Goal: Information Seeking & Learning: Learn about a topic

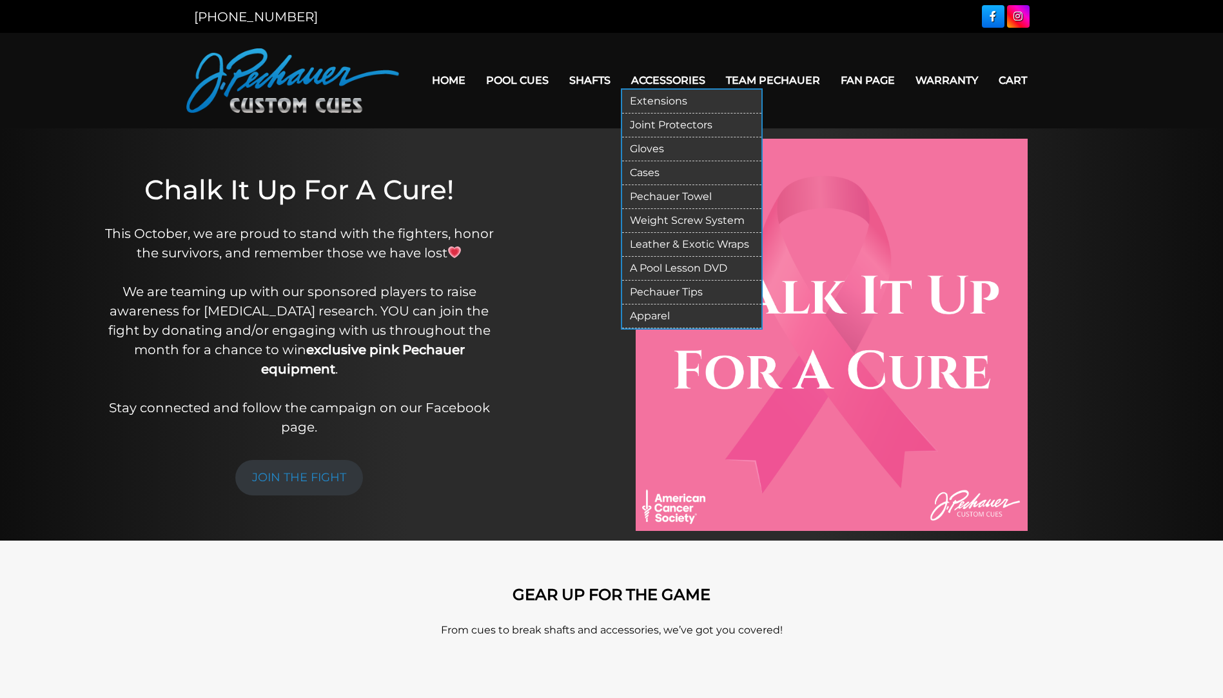
click at [680, 97] on link "Extensions" at bounding box center [691, 102] width 139 height 24
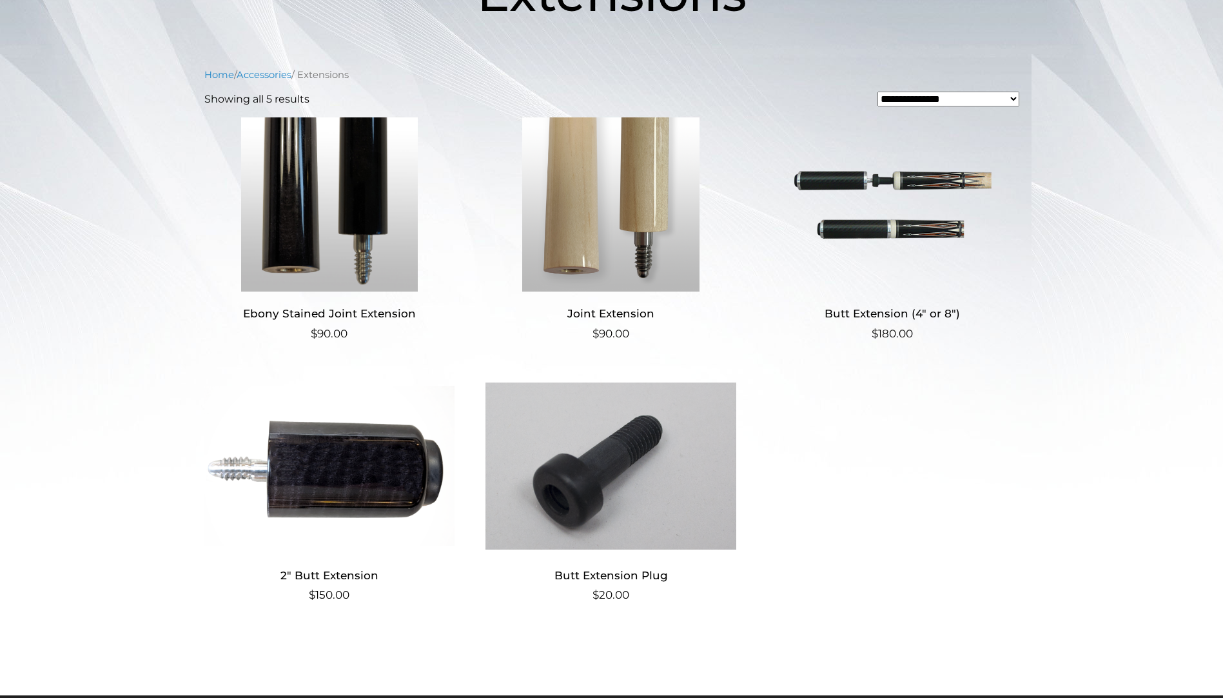
scroll to position [258, 0]
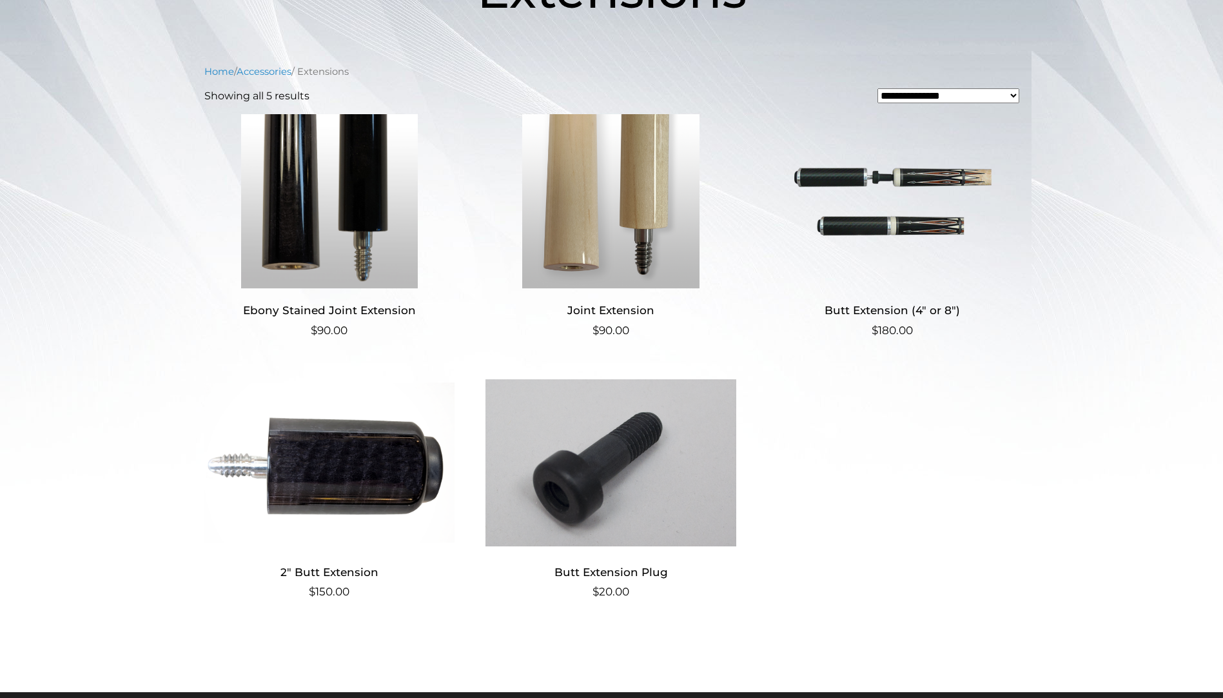
click at [939, 253] on img at bounding box center [892, 201] width 251 height 174
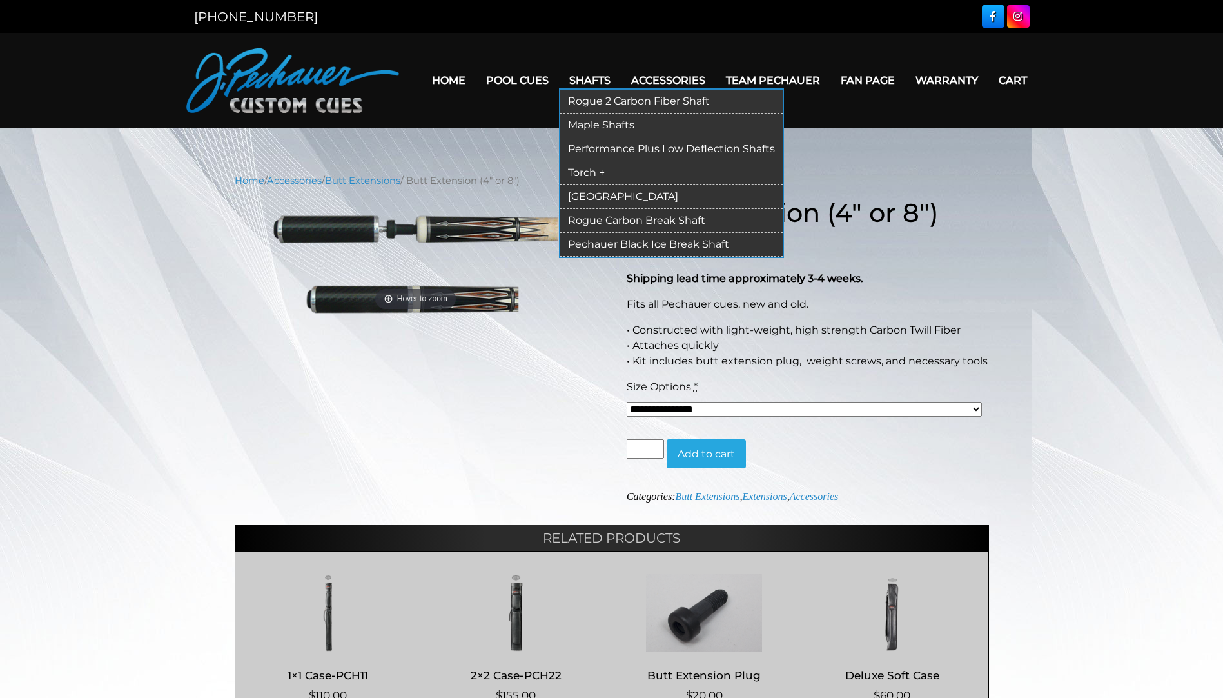
click at [649, 104] on link "Rogue 2 Carbon Fiber Shaft" at bounding box center [671, 102] width 222 height 24
